Goal: Task Accomplishment & Management: Use online tool/utility

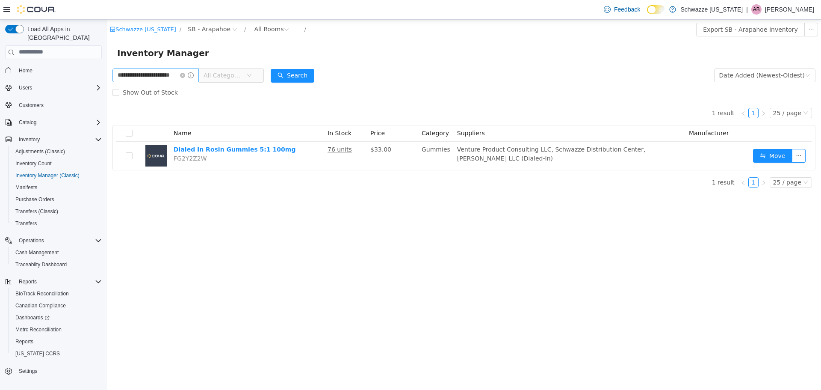
click at [185, 76] on icon "icon: close-circle" at bounding box center [182, 74] width 5 height 5
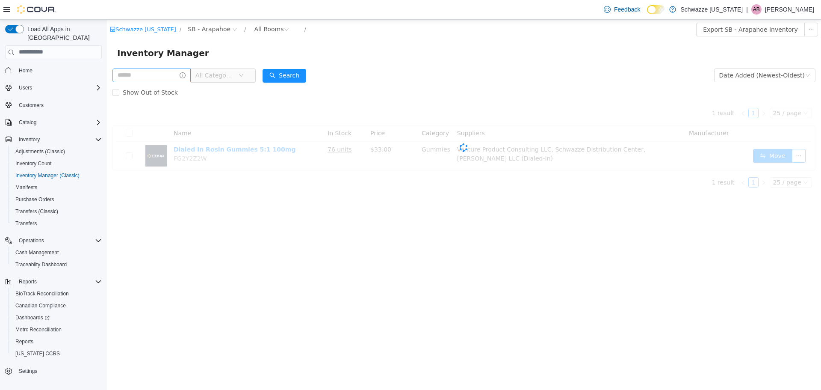
click at [164, 68] on div "All Categories" at bounding box center [184, 74] width 143 height 17
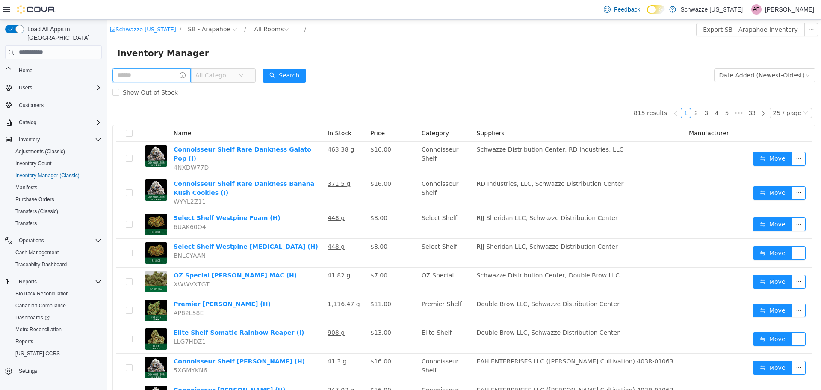
click at [151, 75] on input "text" at bounding box center [152, 75] width 78 height 14
type input "**********"
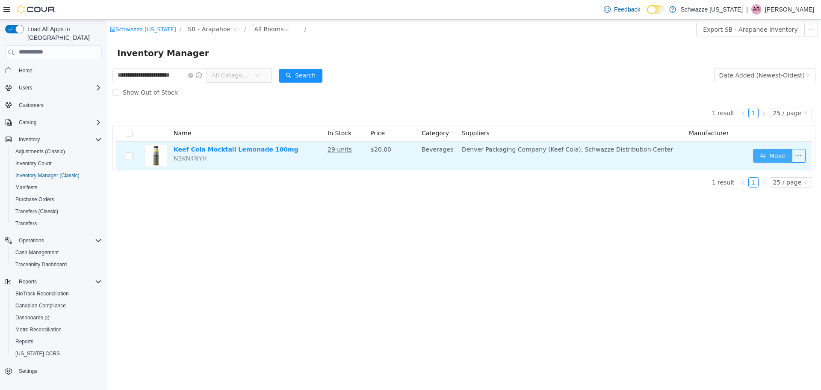
click at [771, 152] on button "Move" at bounding box center [772, 155] width 39 height 14
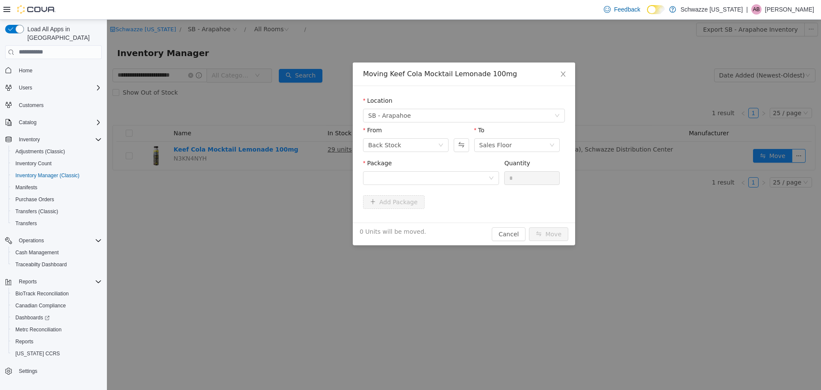
click at [462, 153] on div at bounding box center [461, 140] width 15 height 30
click at [459, 177] on div at bounding box center [428, 177] width 120 height 13
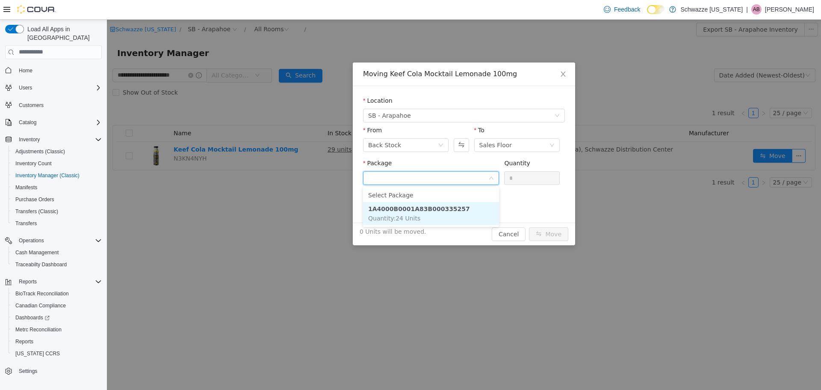
click at [466, 219] on li "1A4000B0001A83B000335257 Quantity : 24 Units" at bounding box center [431, 212] width 136 height 23
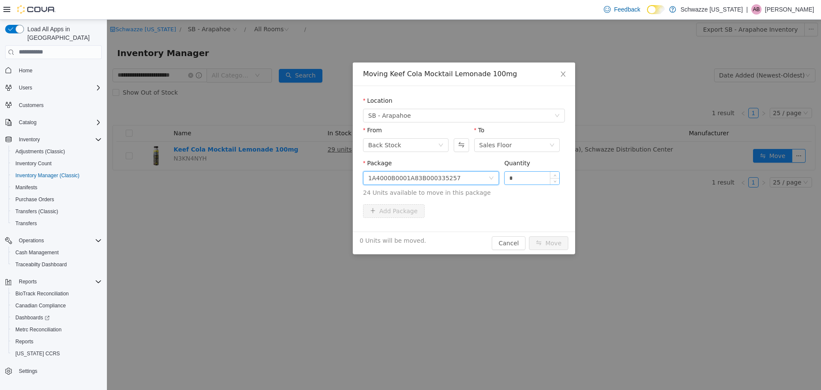
click at [533, 175] on input "*" at bounding box center [532, 177] width 55 height 13
type input "**"
click at [557, 241] on button "Move" at bounding box center [548, 243] width 39 height 14
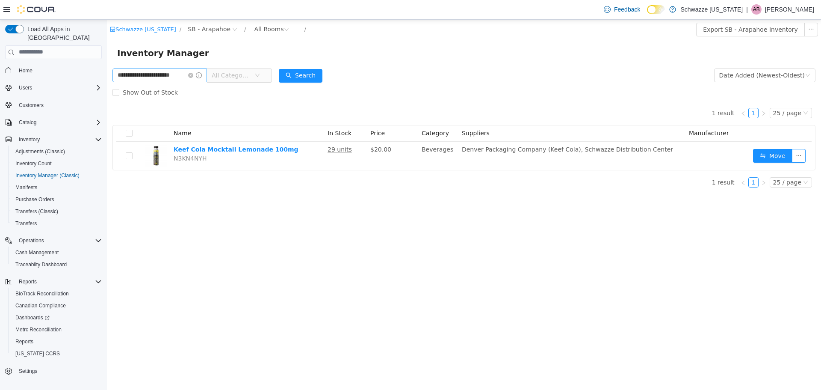
click at [190, 74] on icon "icon: close-circle" at bounding box center [190, 74] width 5 height 5
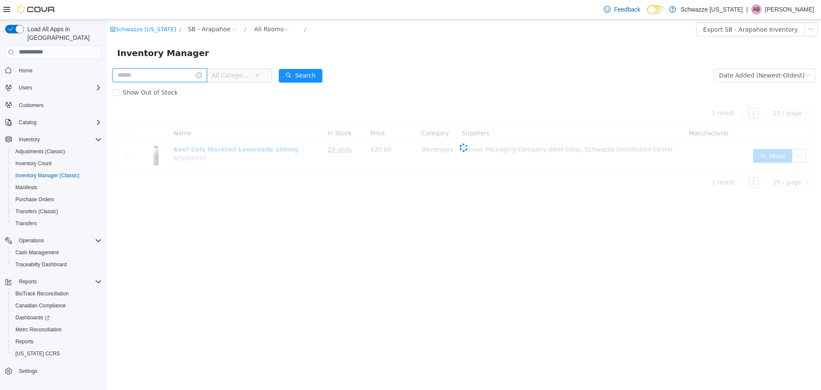
click at [175, 74] on input "text" at bounding box center [160, 75] width 95 height 14
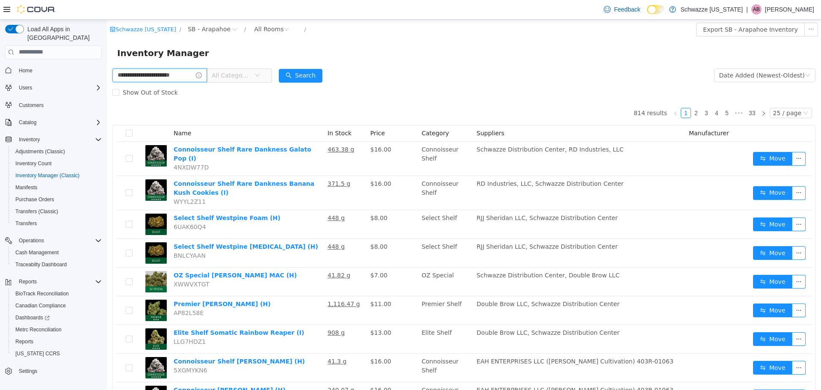
type input "**********"
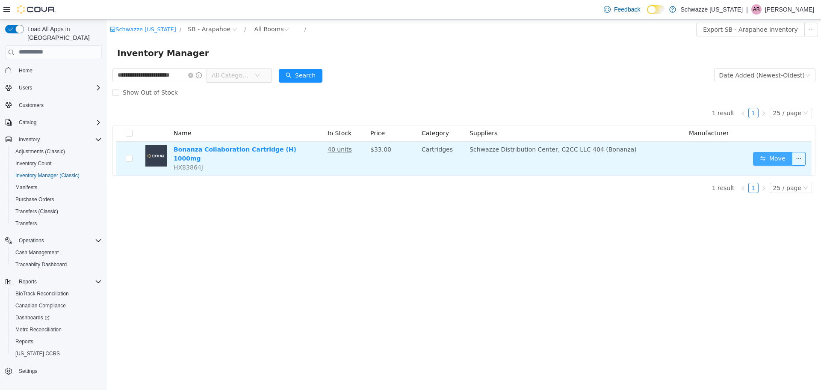
click at [763, 158] on button "Move" at bounding box center [772, 158] width 39 height 14
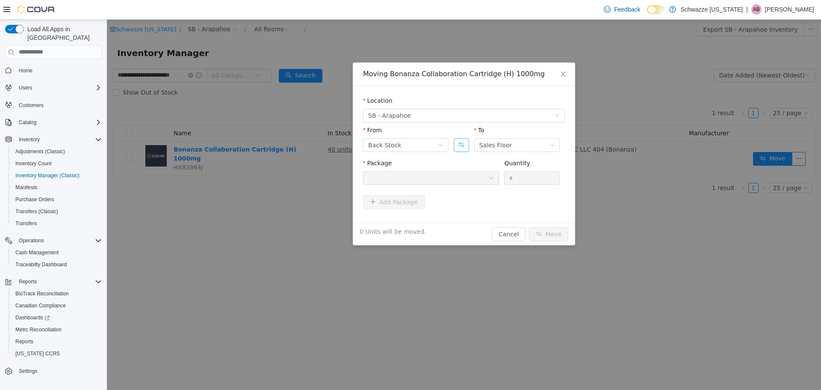
click at [460, 150] on button "Swap" at bounding box center [461, 145] width 15 height 14
click at [466, 181] on div at bounding box center [428, 177] width 120 height 13
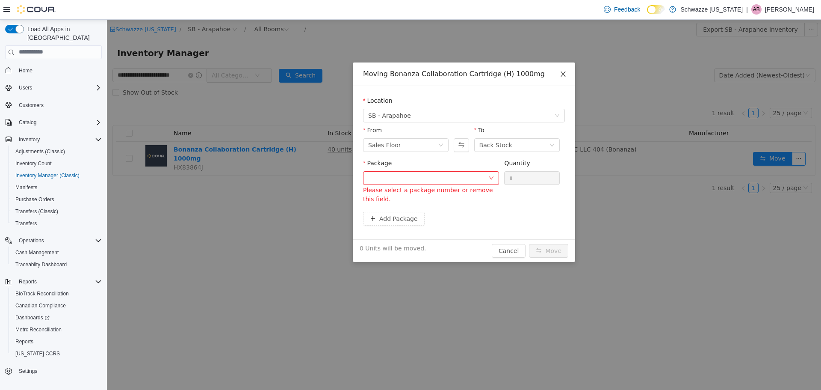
click at [567, 80] on span "Close" at bounding box center [563, 74] width 24 height 24
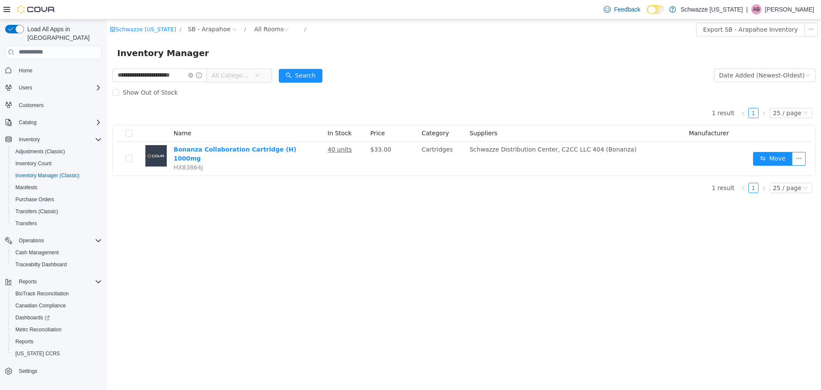
click at [785, 11] on p "[PERSON_NAME]" at bounding box center [789, 9] width 49 height 10
click at [764, 84] on span "Sign Out" at bounding box center [759, 83] width 23 height 9
